Goal: Communication & Community: Ask a question

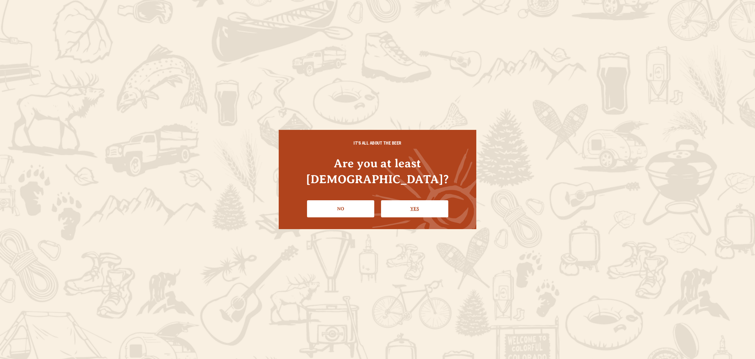
click at [401, 203] on link "Yes" at bounding box center [414, 208] width 67 height 17
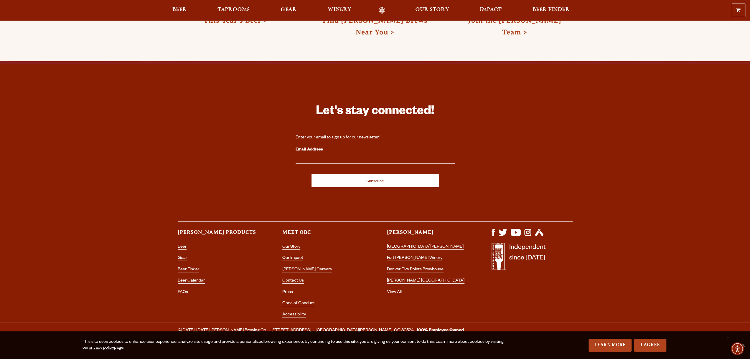
scroll to position [1774, 0]
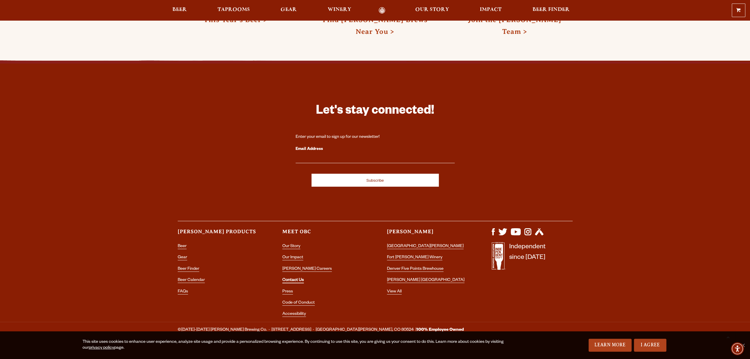
click at [297, 278] on link "Contact Us" at bounding box center [293, 280] width 22 height 5
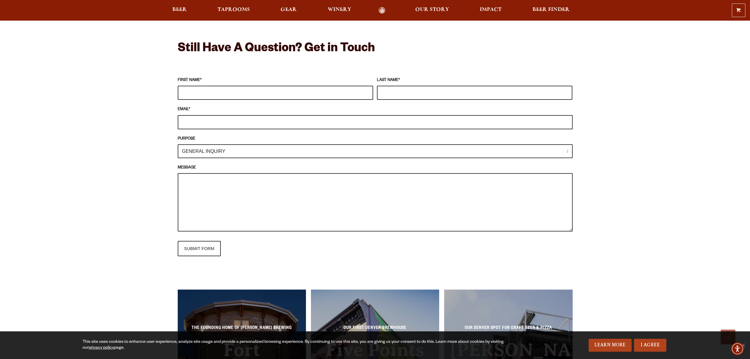
scroll to position [501, 0]
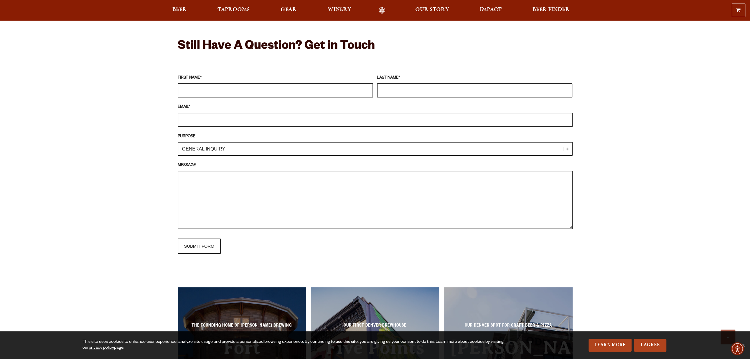
click at [315, 149] on select "GENERAL INQUIRY TAPROOM / BREWERY WINERY BOOK A TOUR MEDIA INQUIRY GEAR SHOP OD…" at bounding box center [375, 149] width 395 height 14
select select "DISTRIBUTOR / ACCOUNT INQUIRY"
click at [178, 142] on select "GENERAL INQUIRY TAPROOM / BREWERY WINERY BOOK A TOUR MEDIA INQUIRY GEAR SHOP OD…" at bounding box center [375, 149] width 395 height 14
click at [238, 91] on input "FIRST NAME *" at bounding box center [275, 90] width 195 height 14
type input "Casey"
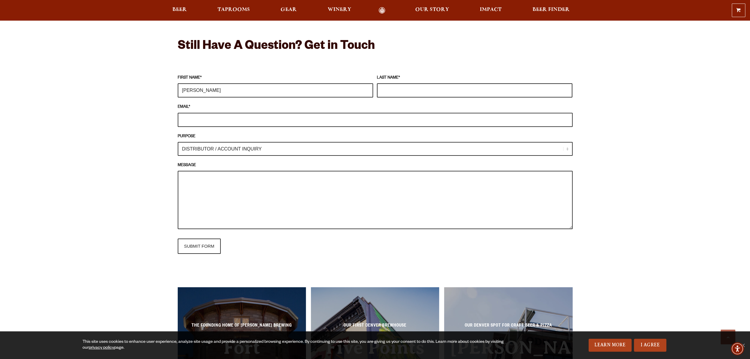
click at [377, 90] on input "LAST NAME *" at bounding box center [474, 90] width 195 height 14
type input "Mudroch"
click at [282, 115] on input "EMAIL *" at bounding box center [375, 120] width 395 height 14
type input "casey@bevdrones.com"
click at [234, 178] on textarea "MESSAGE" at bounding box center [375, 200] width 395 height 58
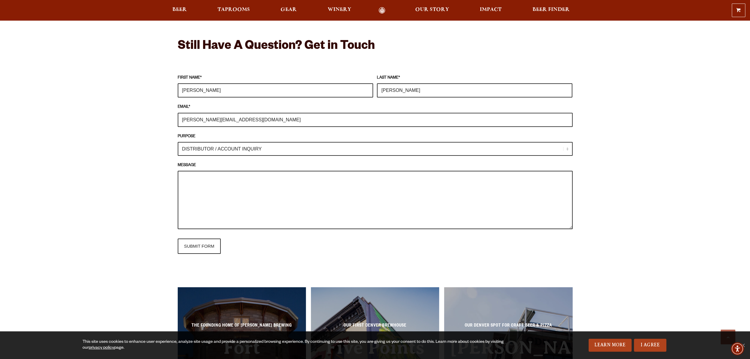
click at [330, 179] on textarea "MESSAGE" at bounding box center [375, 200] width 395 height 58
paste textarea "Hello, My name is Casey Mudroch, and I'm the founder of Bird's Eye View Drone S…"
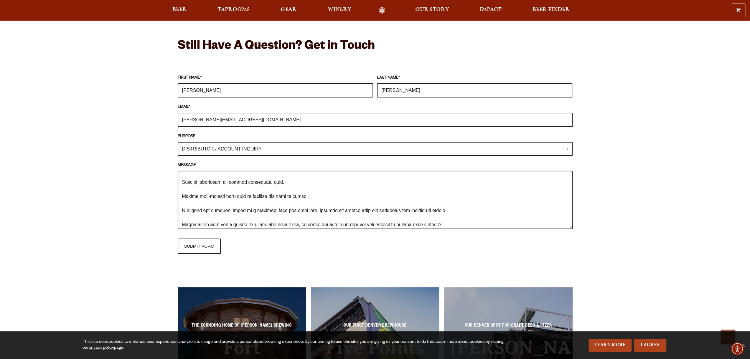
scroll to position [118, 0]
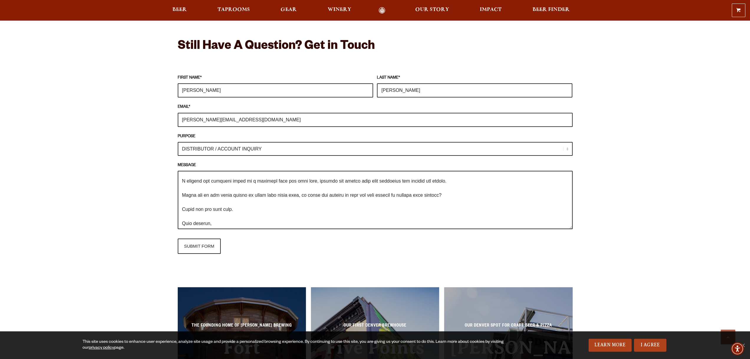
drag, startPoint x: 305, startPoint y: 195, endPoint x: 179, endPoint y: 196, distance: 125.3
click at [179, 196] on textarea "MESSAGE" at bounding box center [375, 200] width 395 height 58
type textarea "Hello, My name is Casey Mudroch, and I'm the founder of Bird's Eye View Drone S…"
click at [202, 246] on input "SUBMIT FORM" at bounding box center [199, 246] width 43 height 15
type input "Sending"
